Goal: Information Seeking & Learning: Find contact information

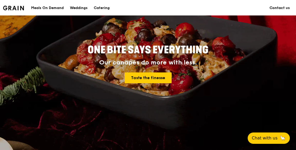
click at [278, 9] on link "Contact us" at bounding box center [279, 7] width 26 height 15
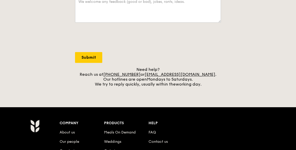
scroll to position [235, 0]
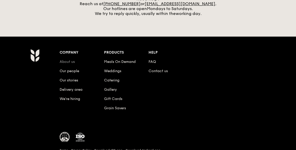
click at [71, 60] on link "About us" at bounding box center [67, 61] width 15 height 4
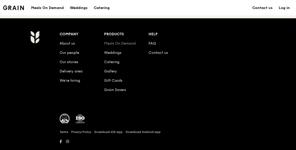
scroll to position [607, 0]
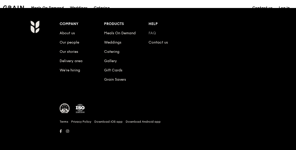
click at [151, 31] on link "FAQ" at bounding box center [151, 33] width 7 height 4
click at [157, 40] on link "Contact us" at bounding box center [157, 42] width 19 height 4
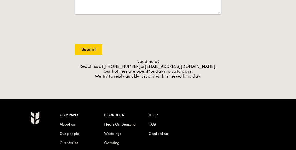
scroll to position [235, 0]
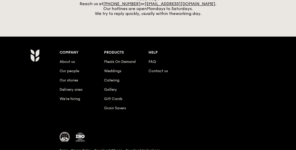
click at [74, 68] on li "Our people" at bounding box center [82, 69] width 44 height 9
click at [73, 70] on link "Our people" at bounding box center [70, 71] width 20 height 4
